Goal: Task Accomplishment & Management: Complete application form

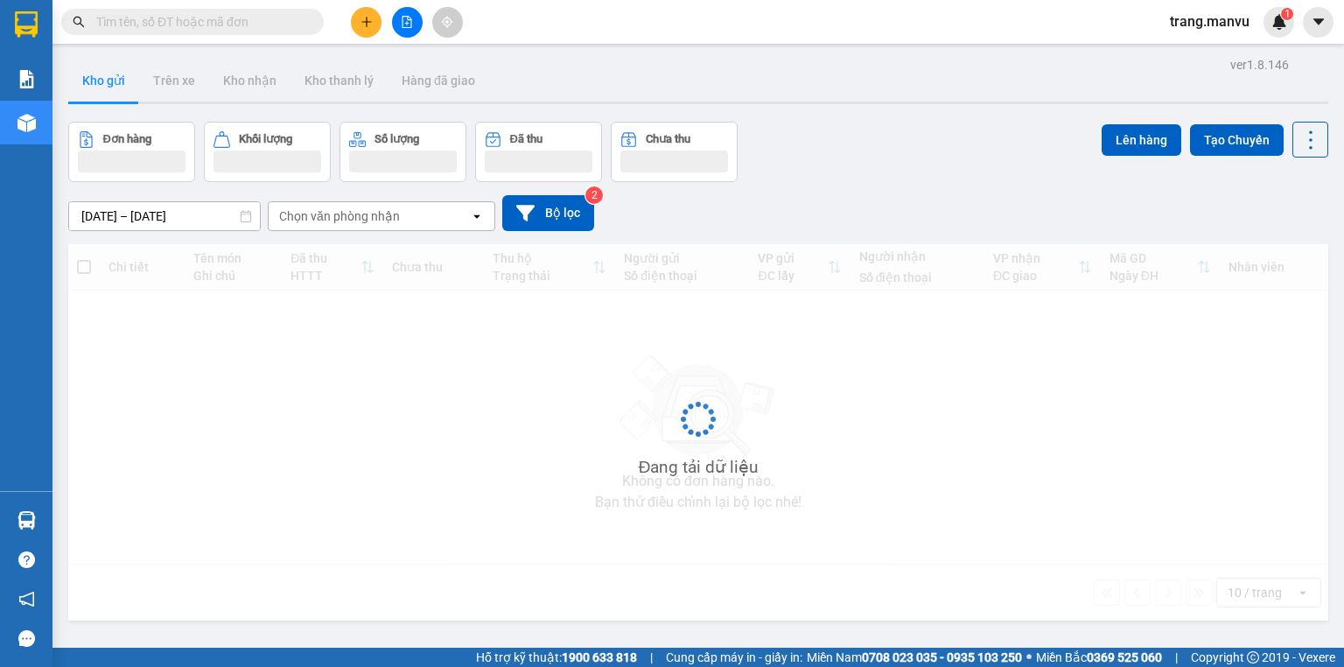
click at [254, 32] on span at bounding box center [192, 22] width 262 height 26
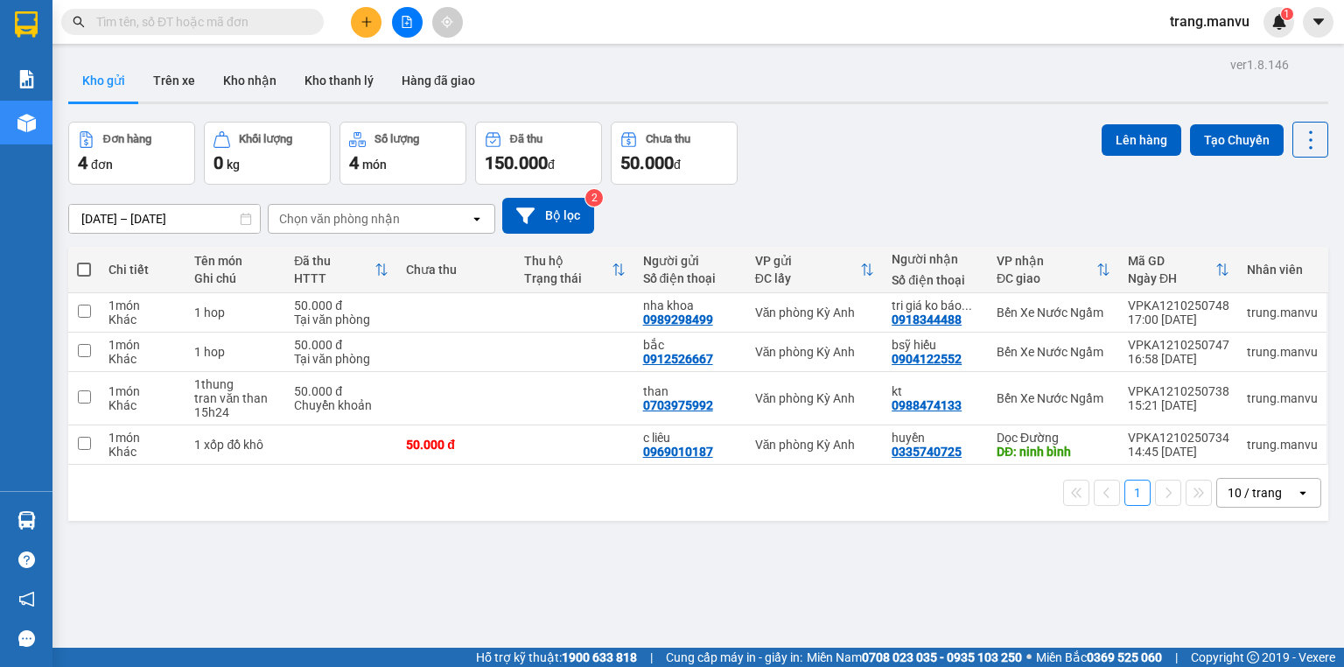
click at [256, 26] on input "text" at bounding box center [199, 21] width 206 height 19
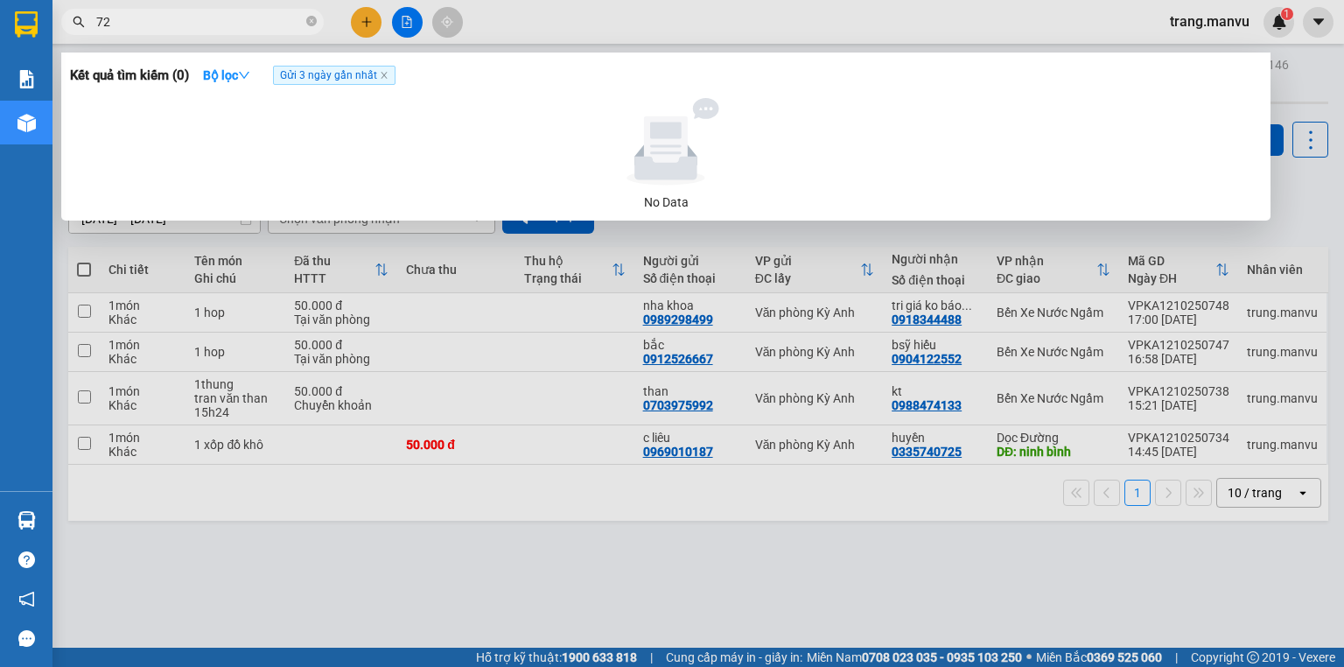
type input "7"
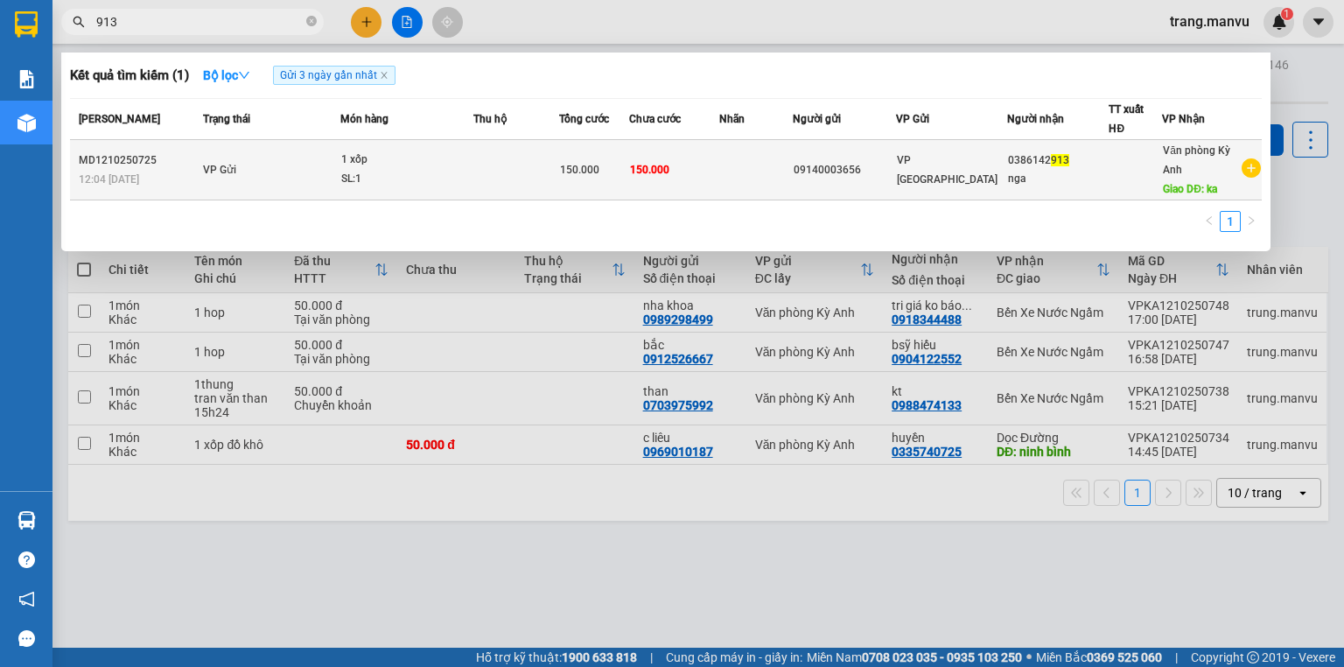
type input "913"
click at [355, 178] on div "SL: 1" at bounding box center [406, 179] width 131 height 19
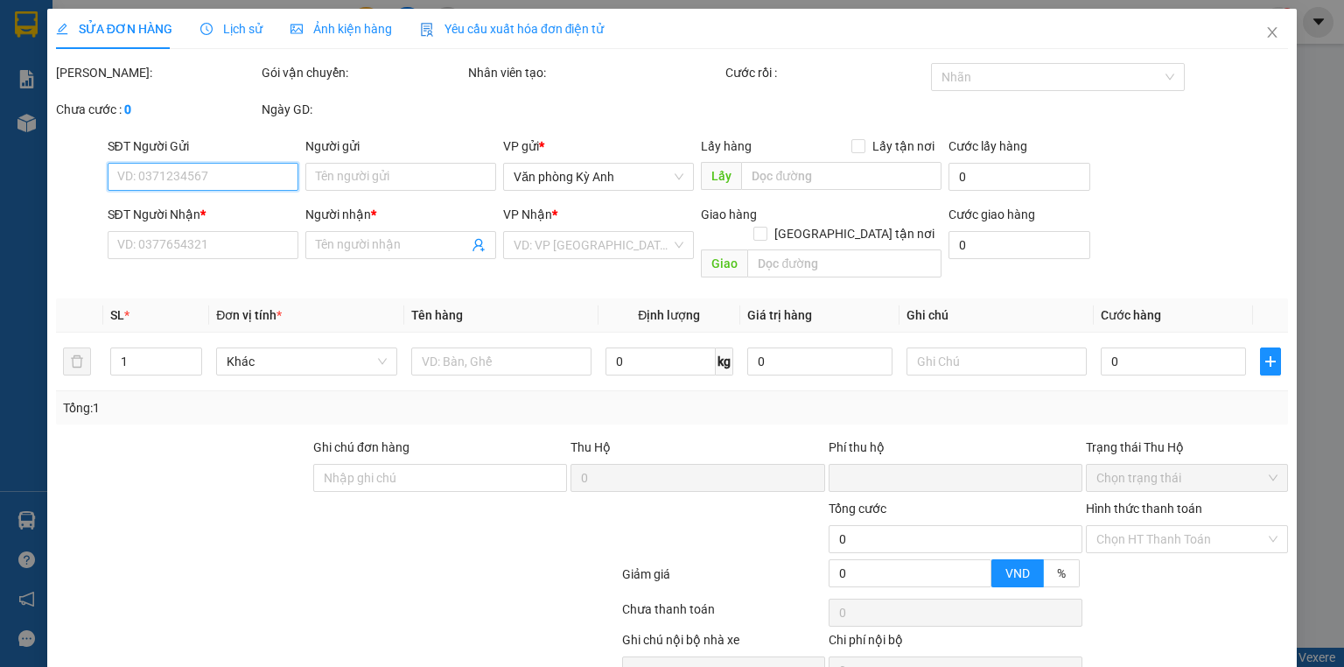
type input "09140003656"
type input "0386142913"
type input "nga"
type input "ka"
type input "0"
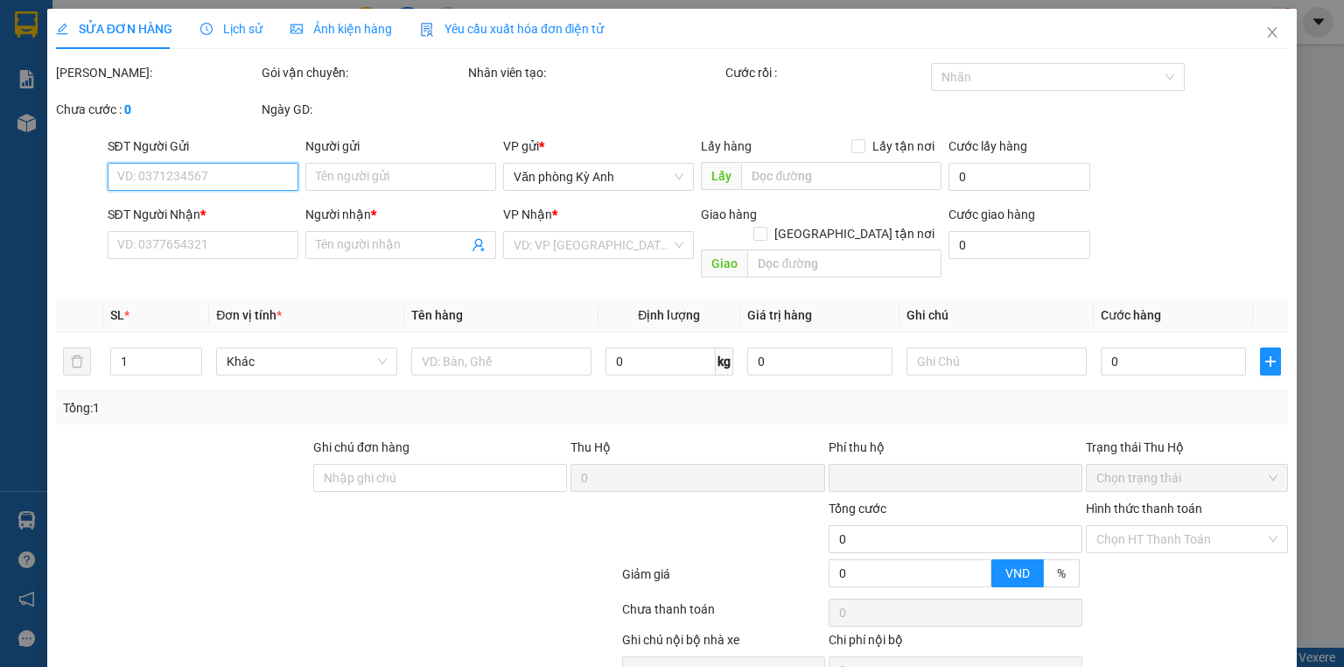
type input "150.000"
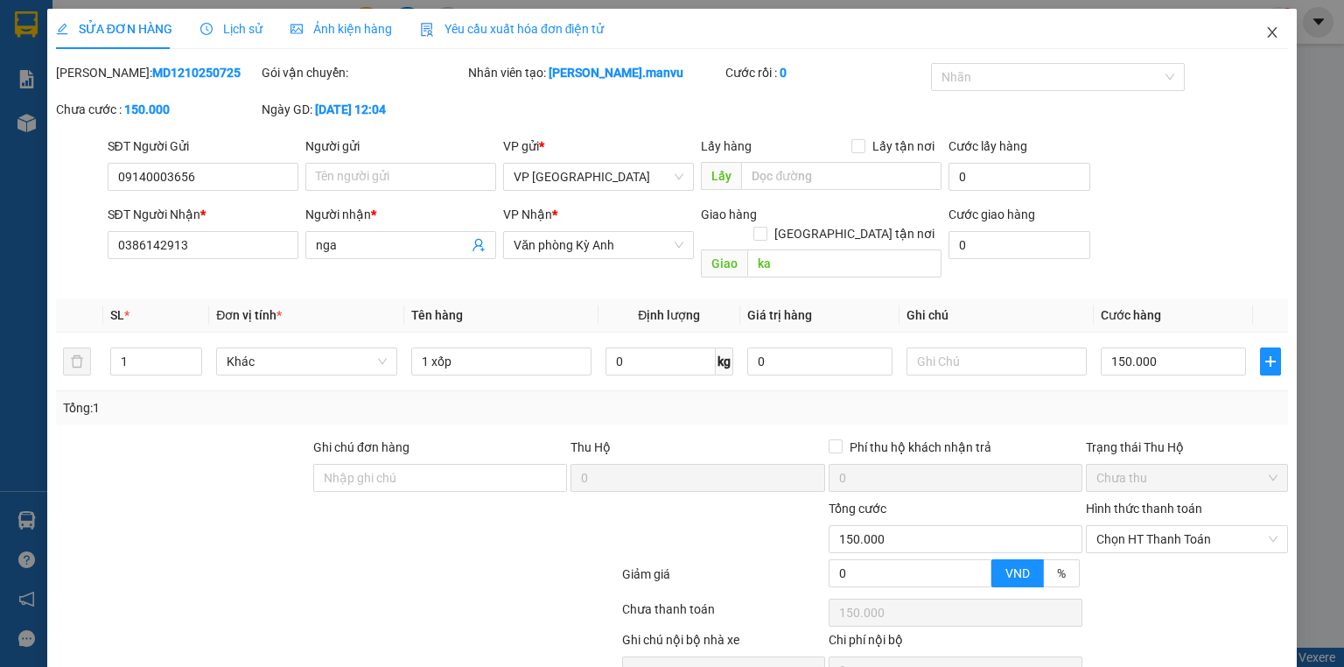
click at [1268, 36] on icon "close" at bounding box center [1273, 32] width 10 height 10
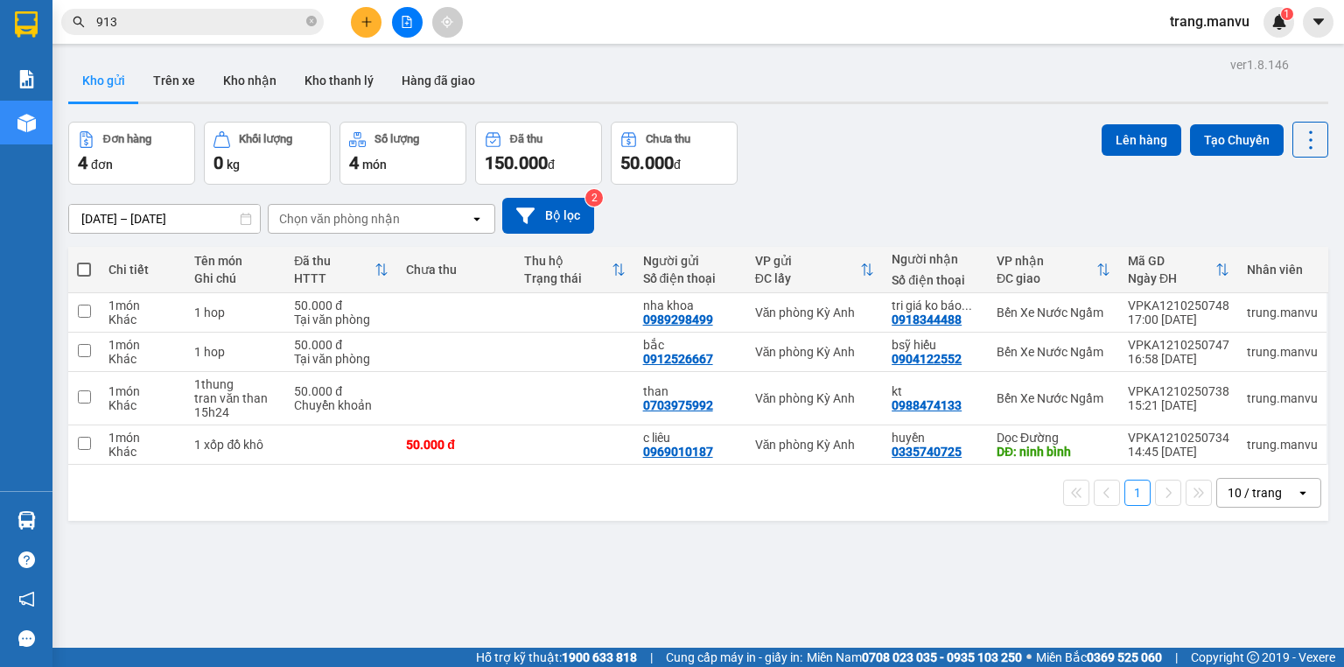
click at [252, 24] on input "913" at bounding box center [199, 21] width 206 height 19
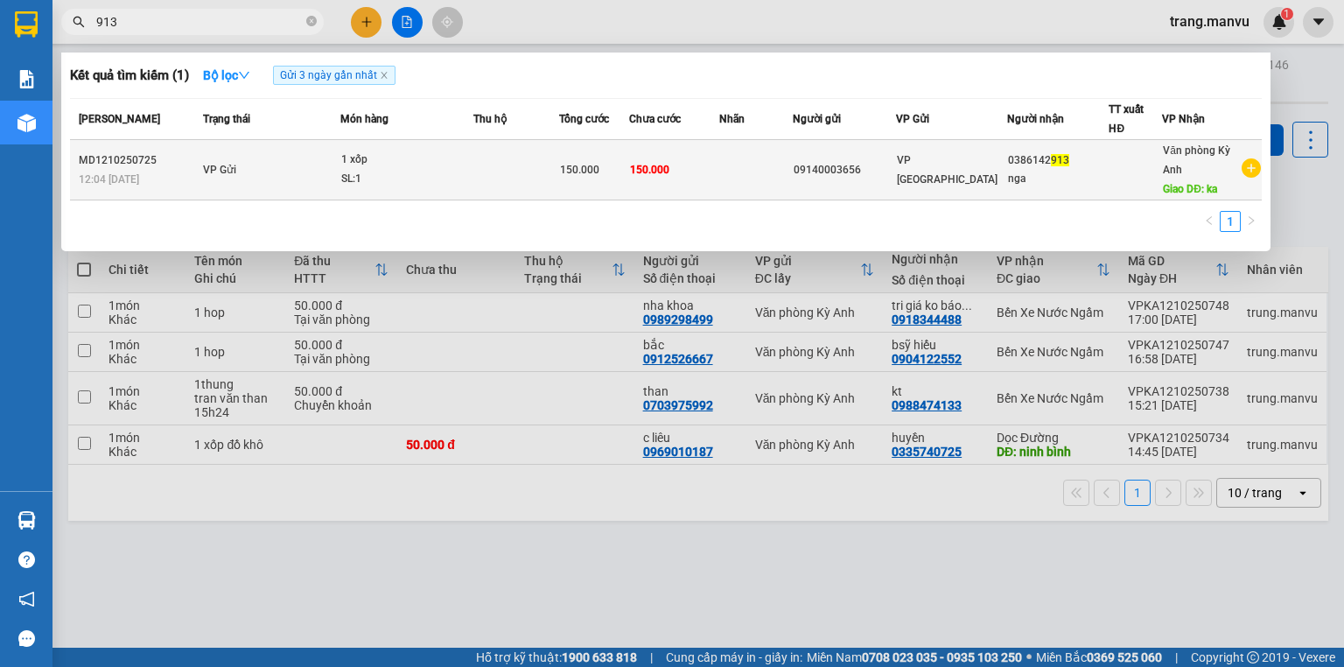
click at [371, 167] on div "1 xốp" at bounding box center [406, 159] width 131 height 19
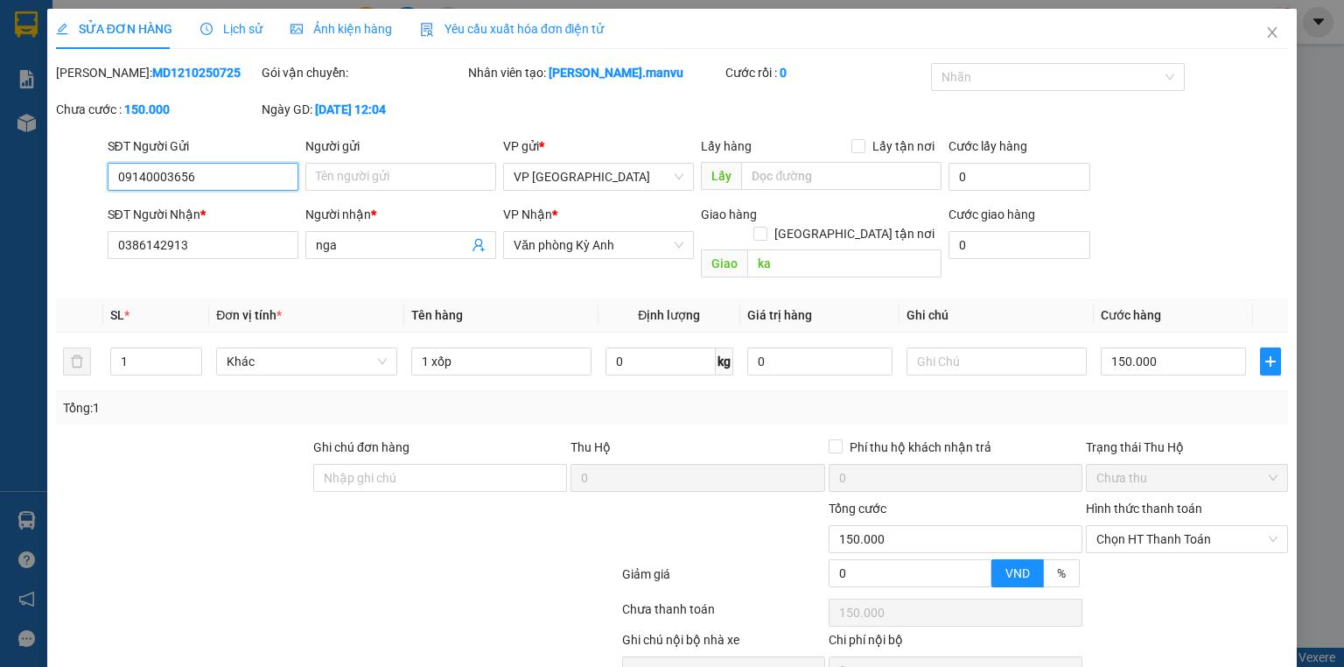
type input "09140003656"
type input "0386142913"
type input "nga"
type input "ka"
type input "0"
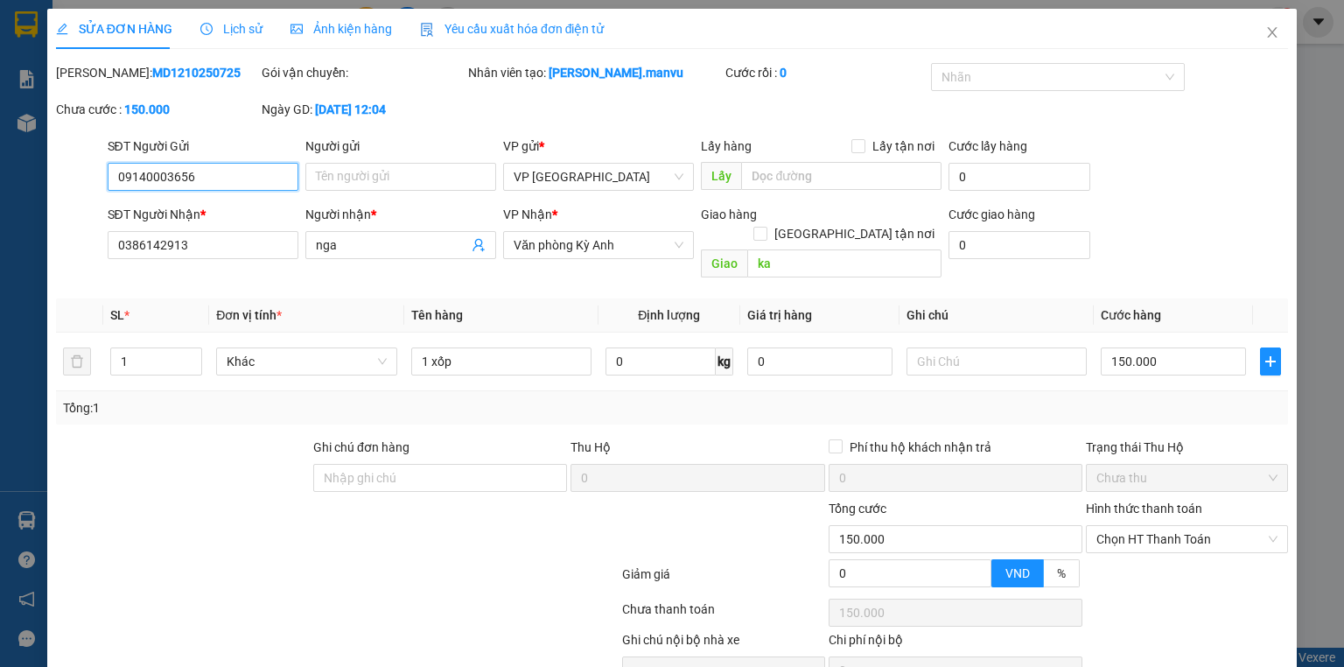
type input "150.000"
